Goal: Browse casually

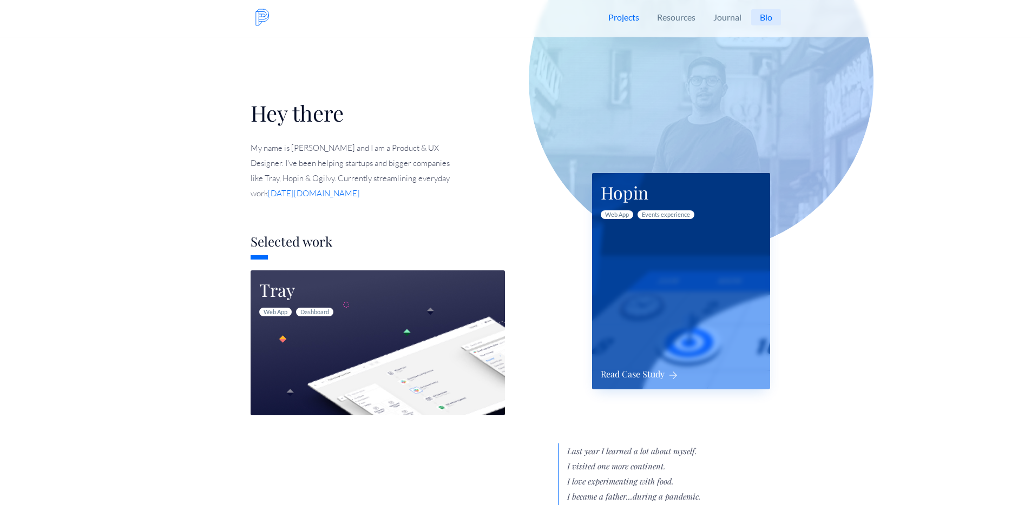
click at [672, 271] on div "Hopin Web App Events experience Read Case Study" at bounding box center [681, 281] width 178 height 216
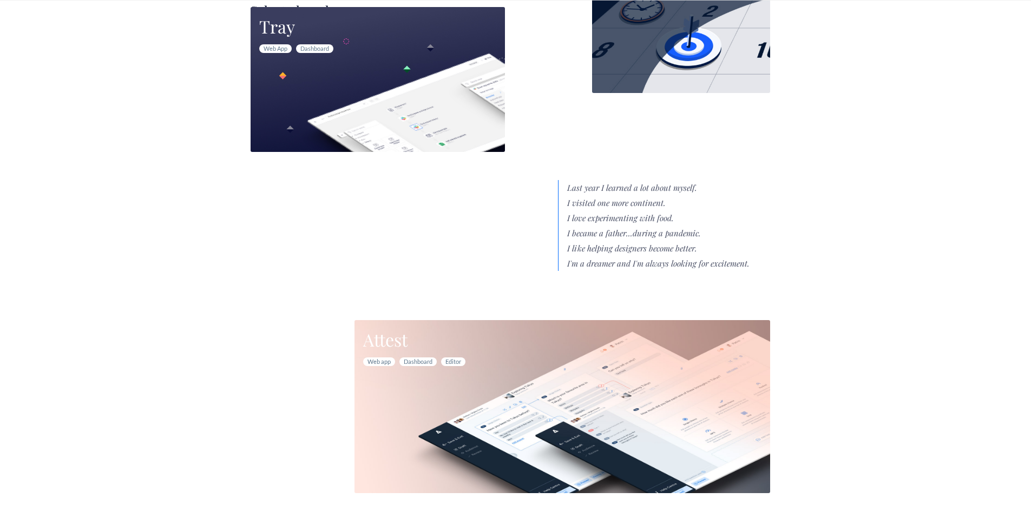
scroll to position [144, 0]
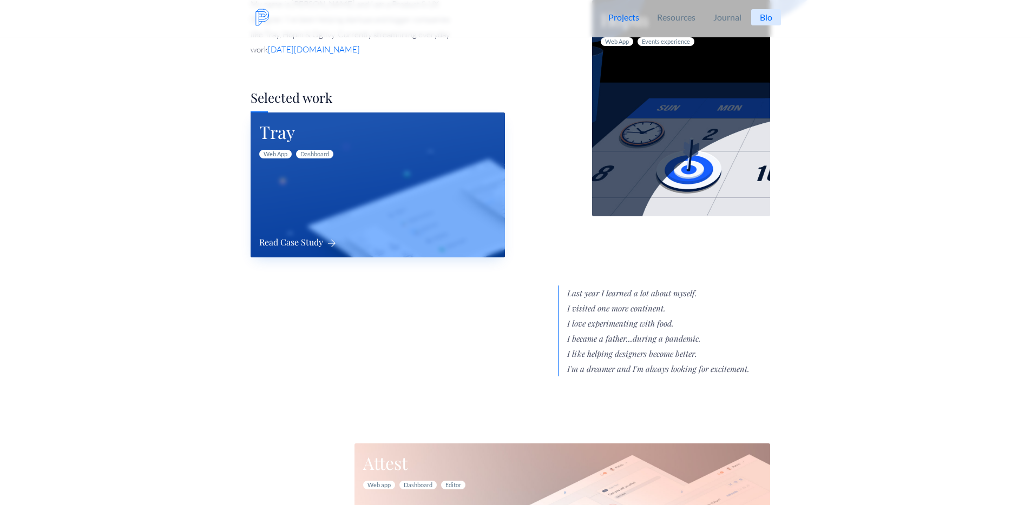
click at [343, 179] on div "Tray Web App Dashboard Read Case Study" at bounding box center [378, 185] width 254 height 145
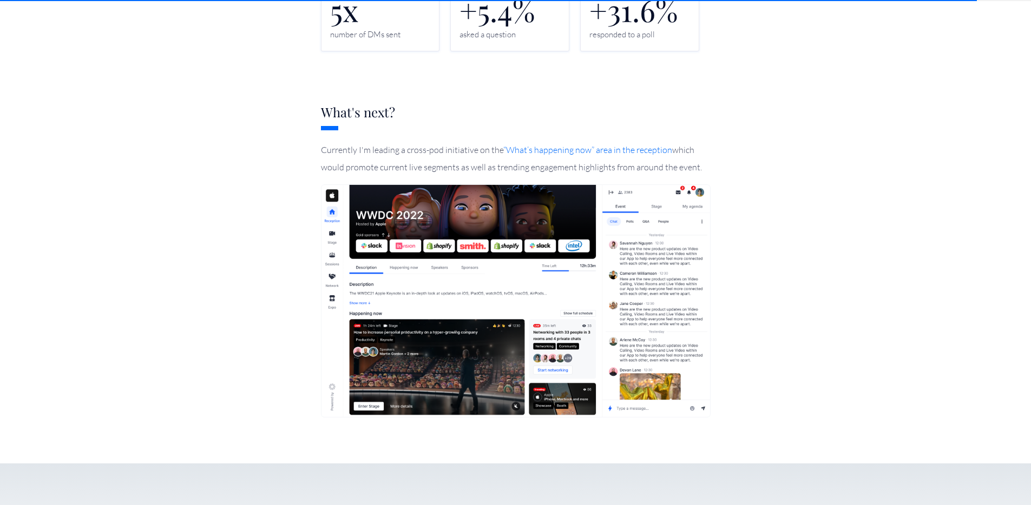
scroll to position [4808, 0]
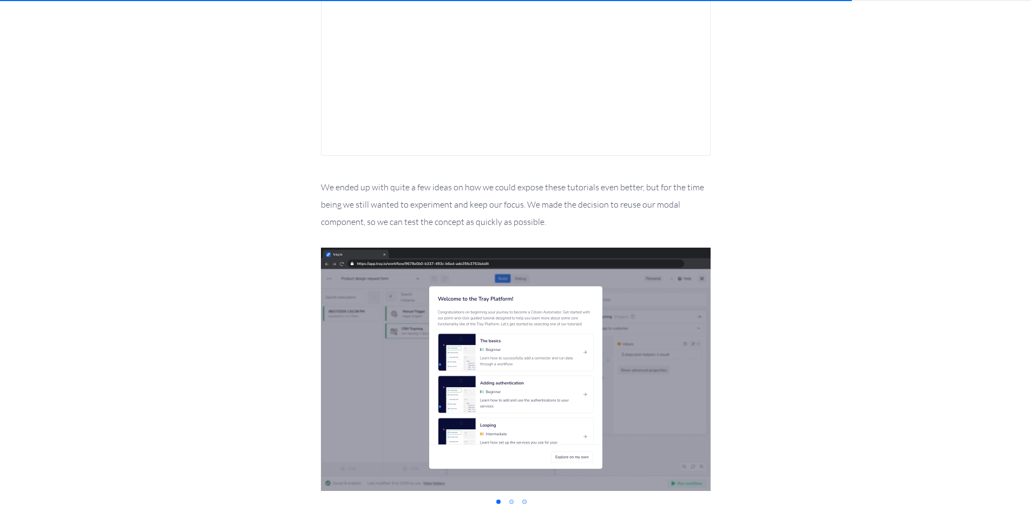
scroll to position [4331, 0]
